Goal: Task Accomplishment & Management: Complete application form

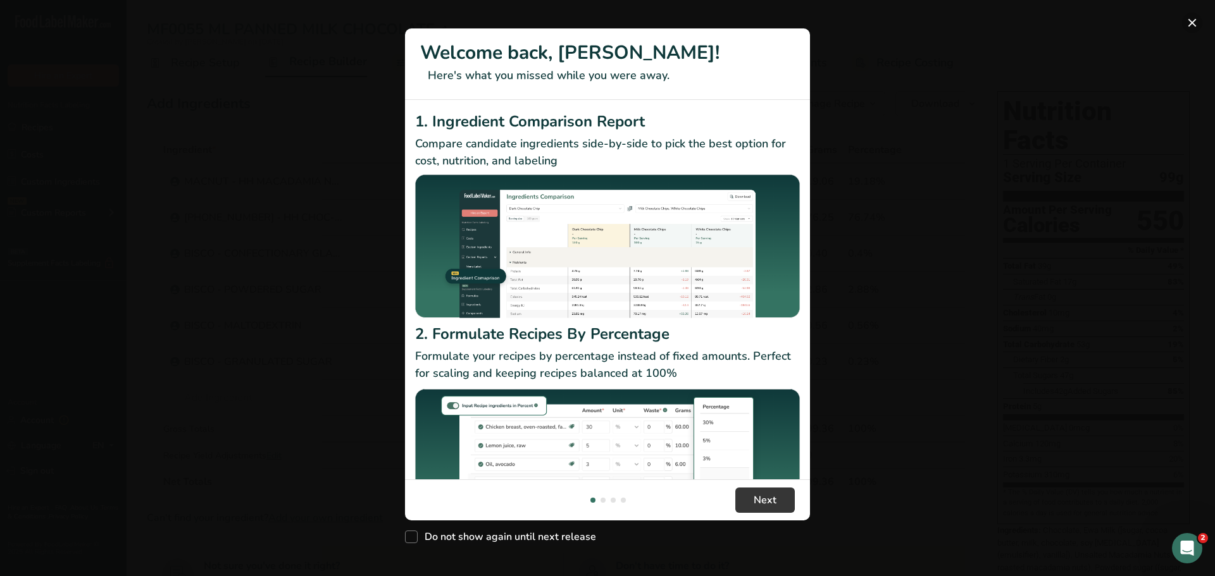
click at [1191, 18] on button "New Features" at bounding box center [1192, 23] width 20 height 20
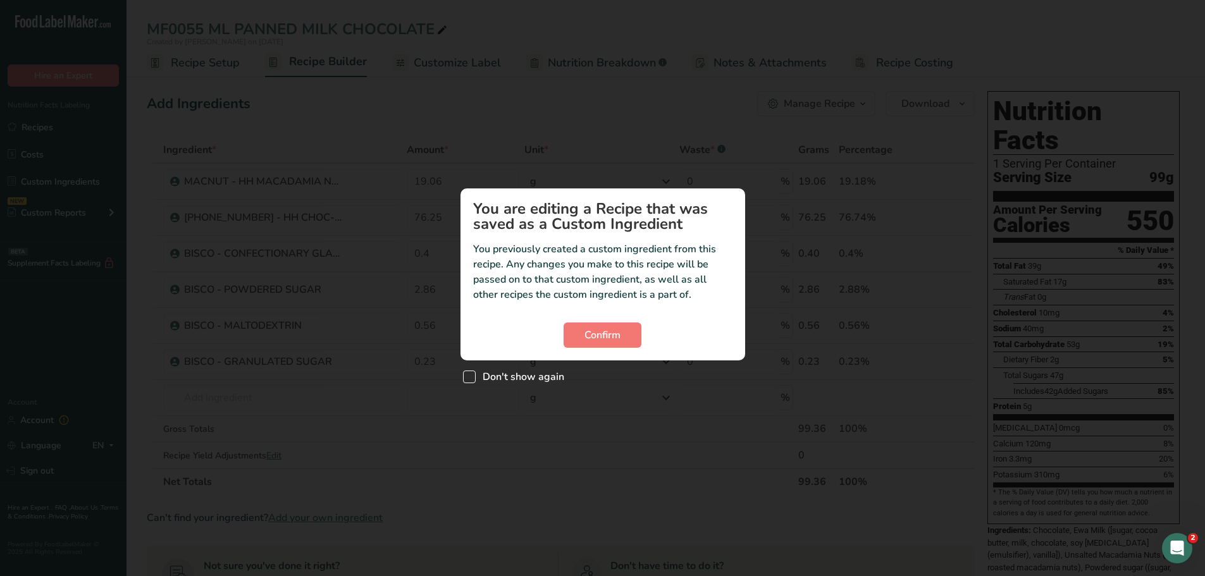
click at [542, 375] on span "Don't show again" at bounding box center [520, 377] width 89 height 13
click at [471, 375] on input "Don't show again" at bounding box center [467, 377] width 8 height 8
checkbox input "true"
click at [607, 338] on span "Confirm" at bounding box center [603, 335] width 36 height 15
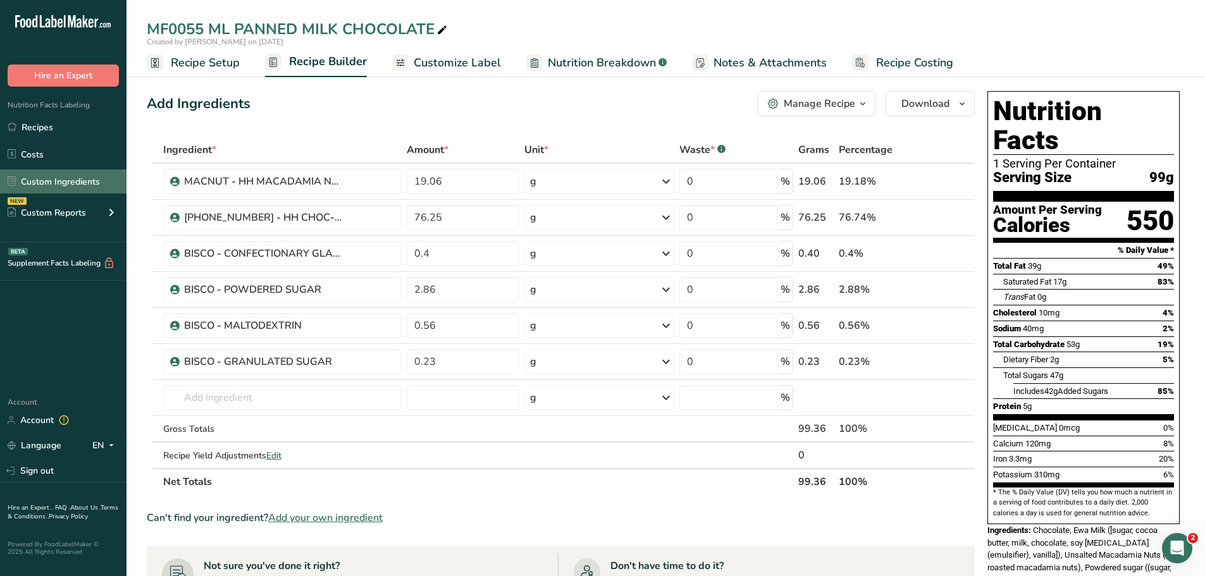
click at [68, 185] on link "Custom Ingredients" at bounding box center [63, 182] width 127 height 24
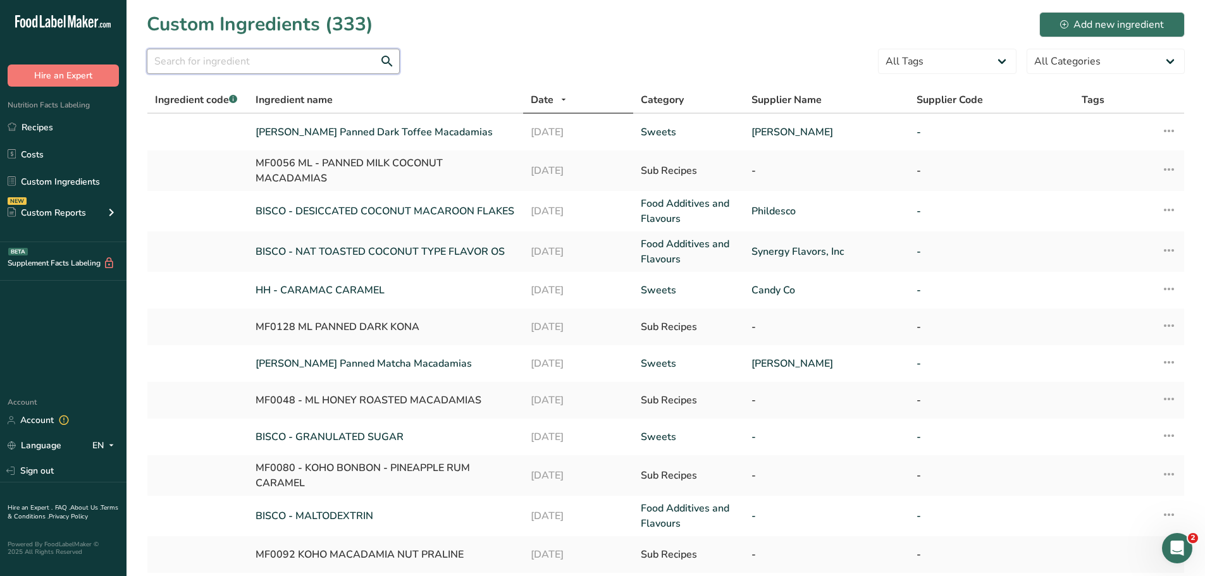
click at [184, 70] on input "text" at bounding box center [273, 61] width 253 height 25
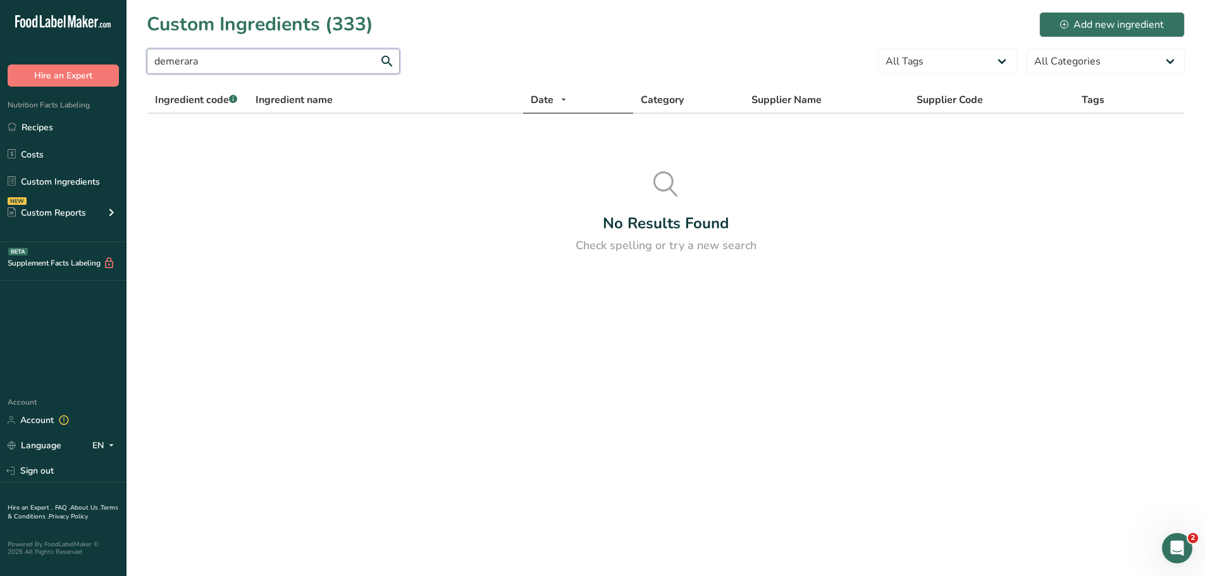
click at [185, 69] on input "demerara" at bounding box center [273, 61] width 253 height 25
type input "demerara"
click at [51, 125] on link "Recipes" at bounding box center [63, 127] width 127 height 24
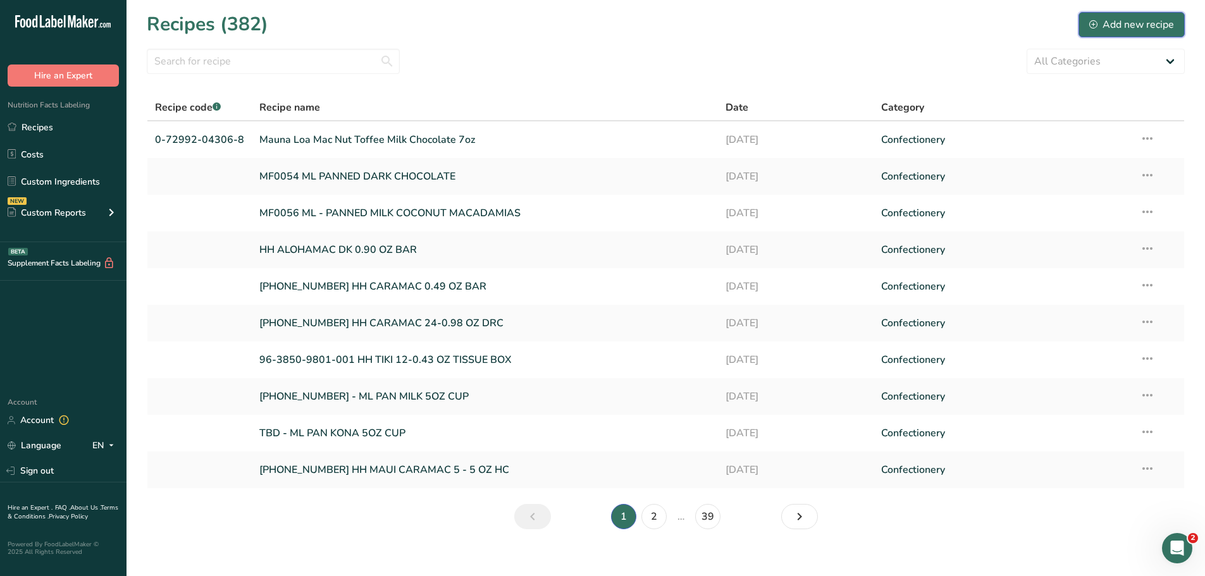
click at [1142, 19] on div "Add new recipe" at bounding box center [1132, 24] width 85 height 15
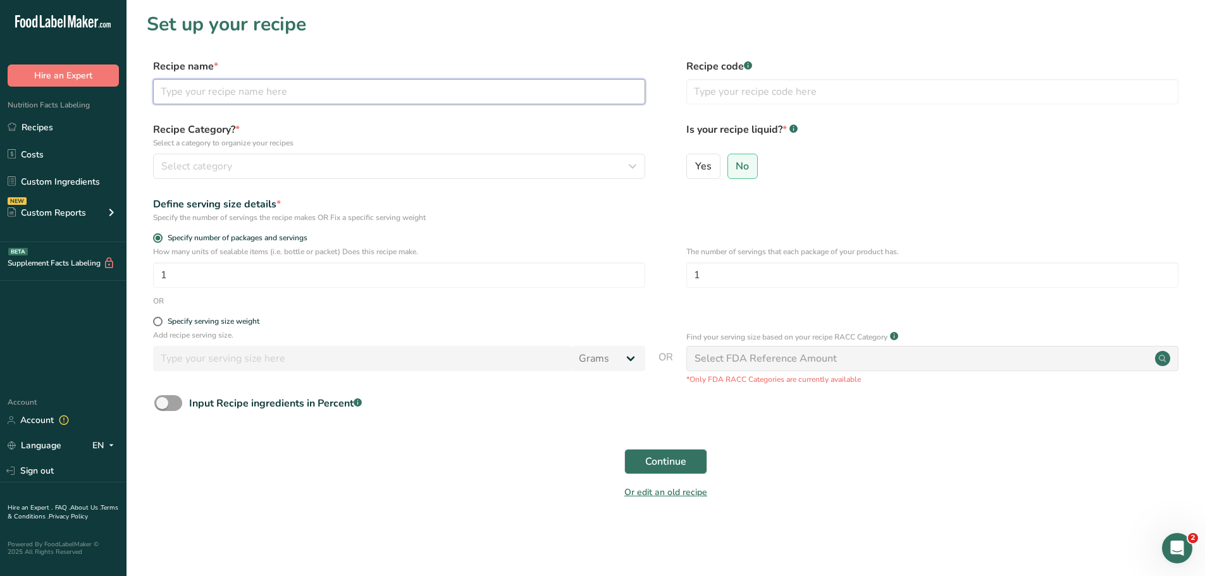
click at [259, 90] on input "text" at bounding box center [399, 91] width 492 height 25
type input "Cinnamon Sugar Panned Macadamias"
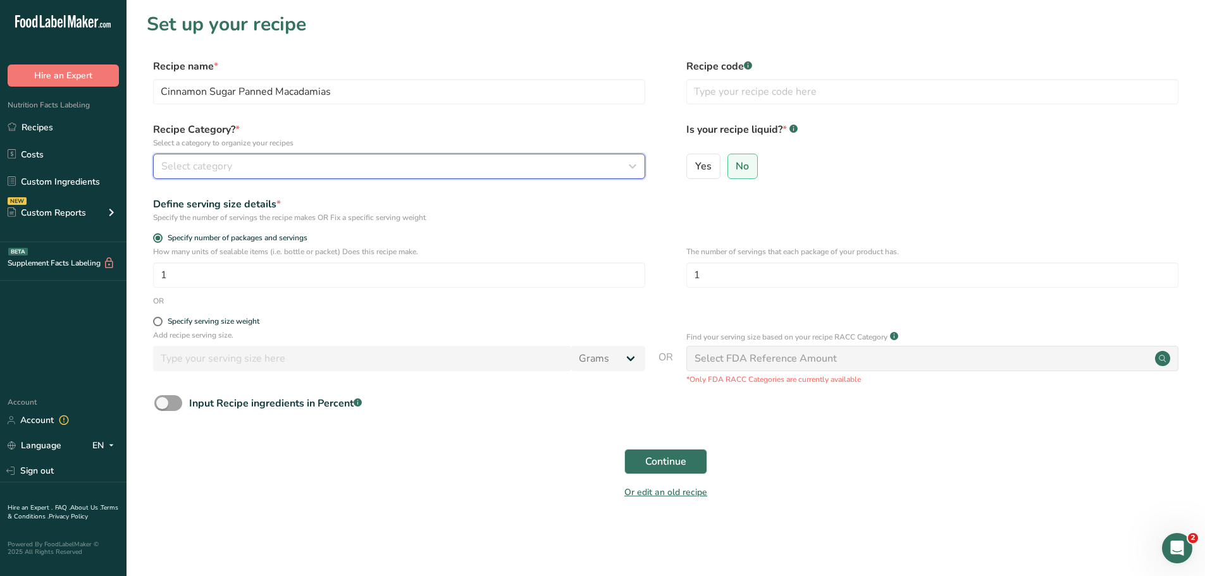
click at [352, 170] on div "Select category" at bounding box center [395, 166] width 468 height 15
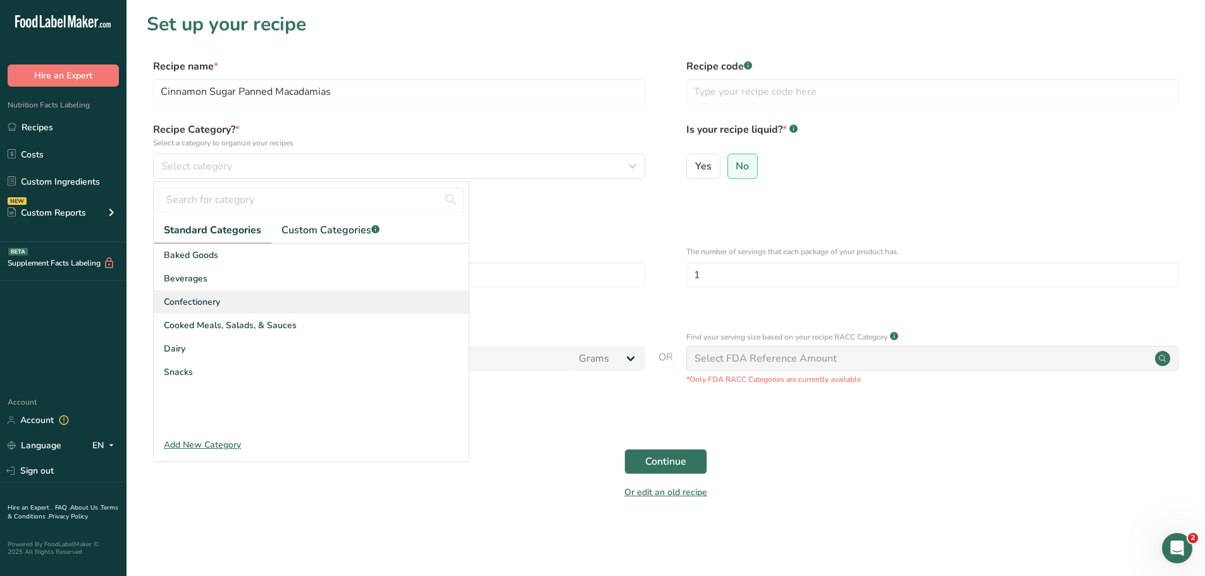
click at [285, 294] on div "Confectionery" at bounding box center [311, 301] width 315 height 23
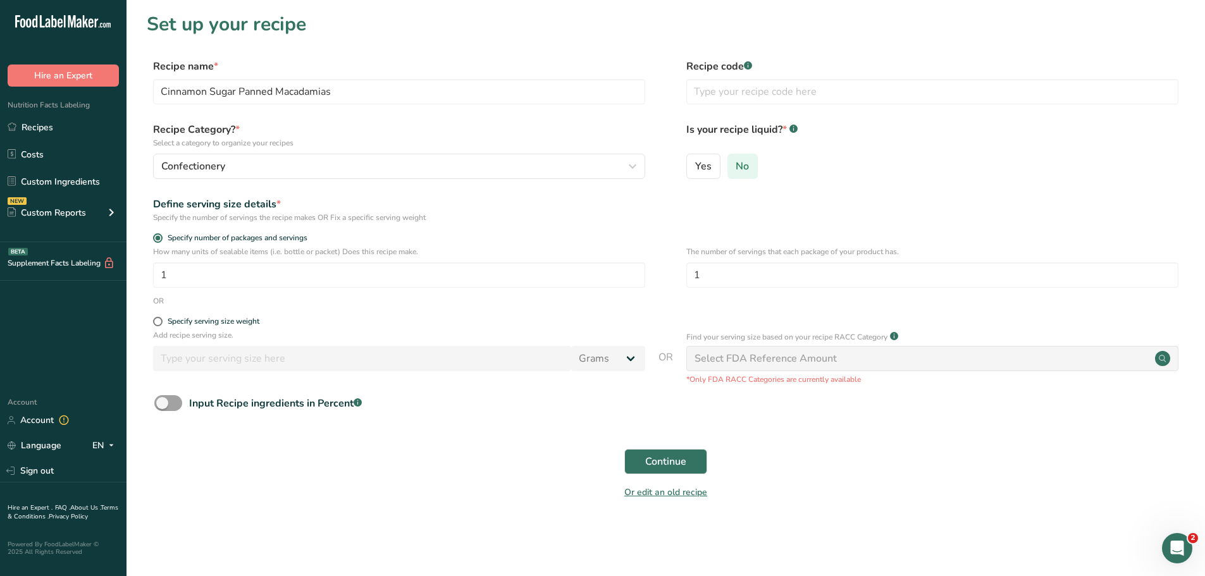
click at [735, 162] on input "No" at bounding box center [732, 166] width 8 height 8
